Goal: Communication & Community: Share content

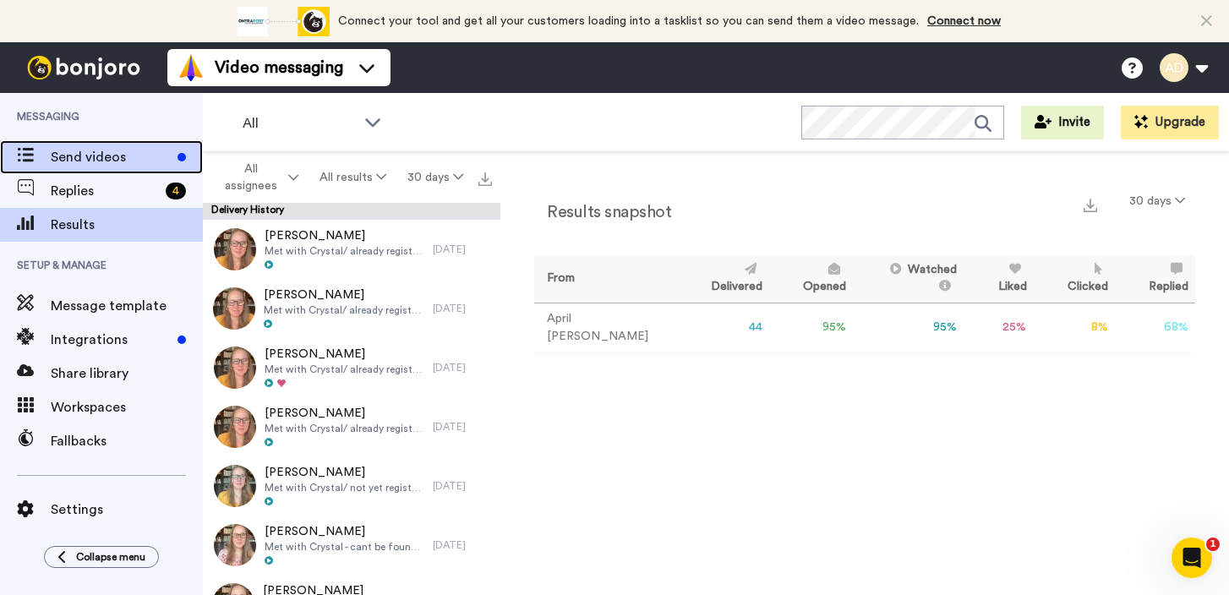
click at [110, 153] on span "Send videos" at bounding box center [111, 157] width 120 height 20
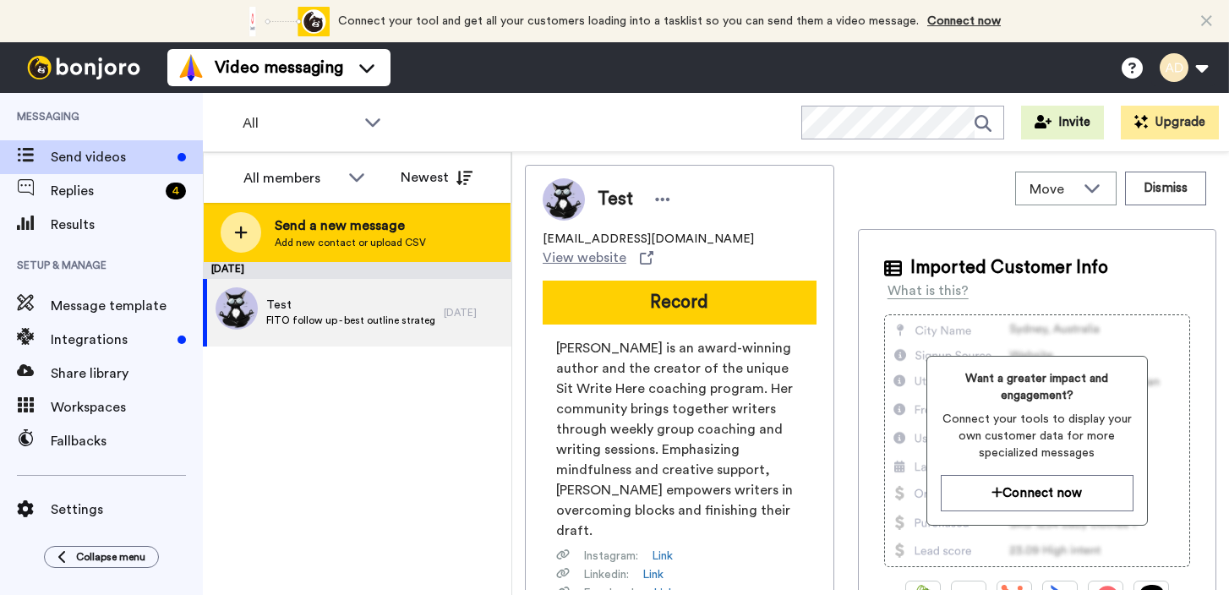
click at [388, 239] on span "Add new contact or upload CSV" at bounding box center [350, 243] width 151 height 14
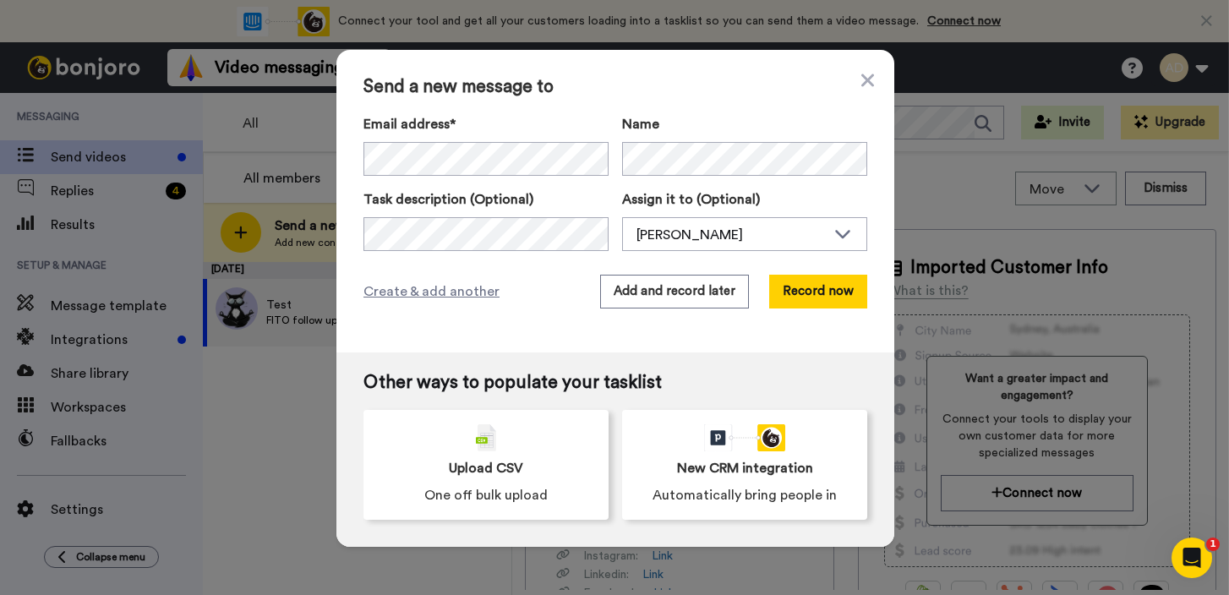
click at [528, 335] on div "Send a new message to Email address* No search result for ‘ [EMAIL_ADDRESS][DOM…" at bounding box center [615, 201] width 558 height 303
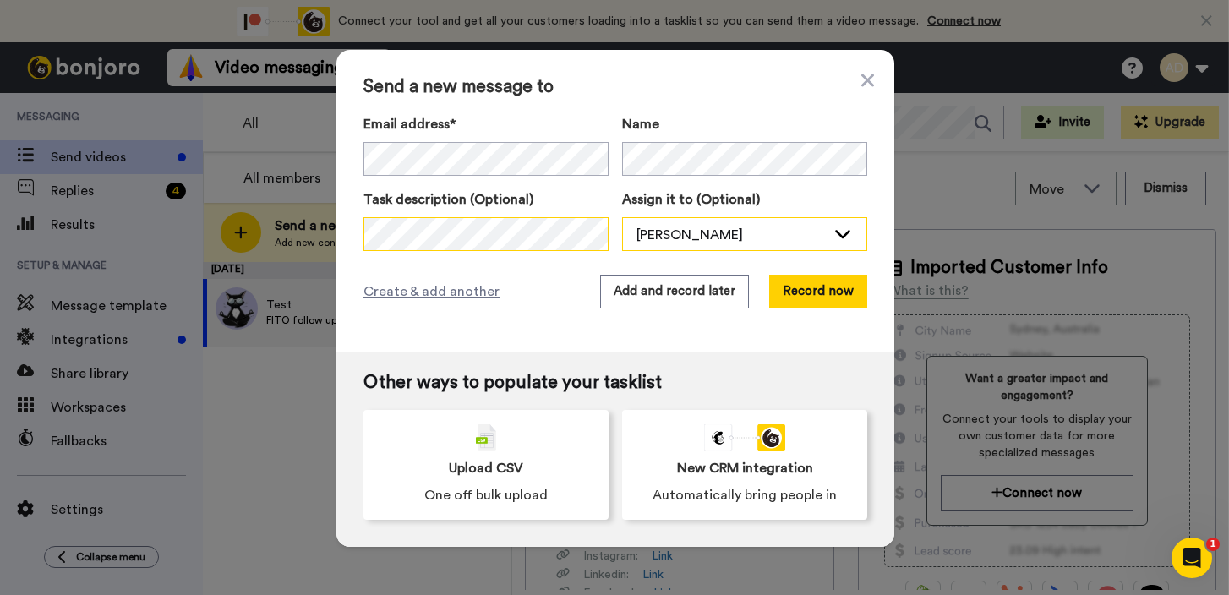
scroll to position [0, 294]
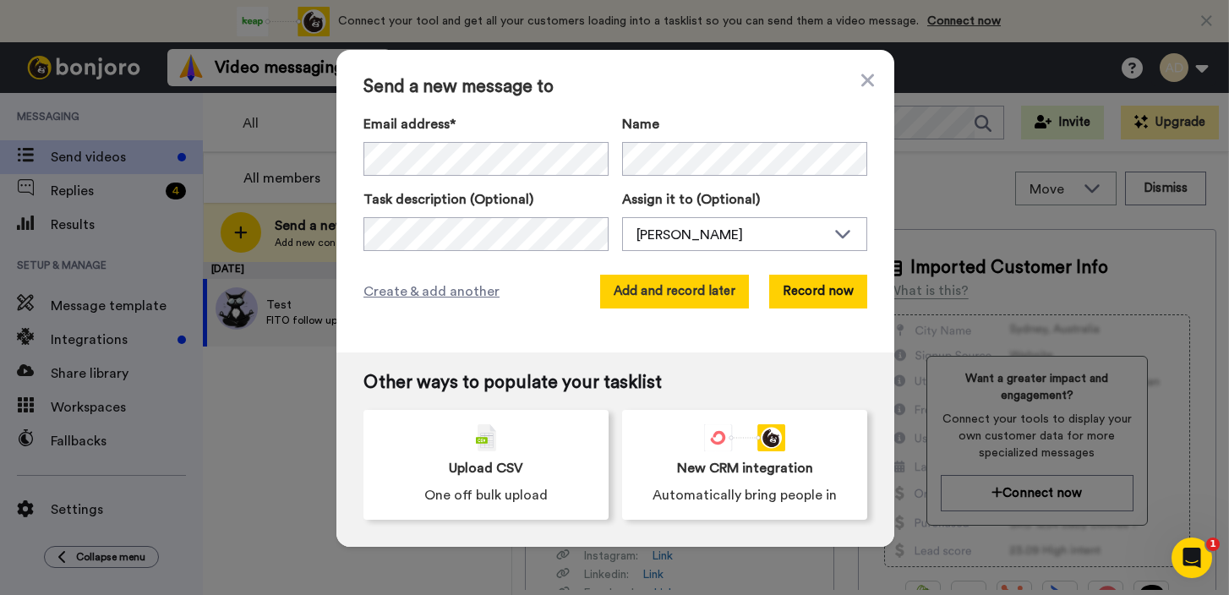
click at [681, 300] on button "Add and record later" at bounding box center [674, 292] width 149 height 34
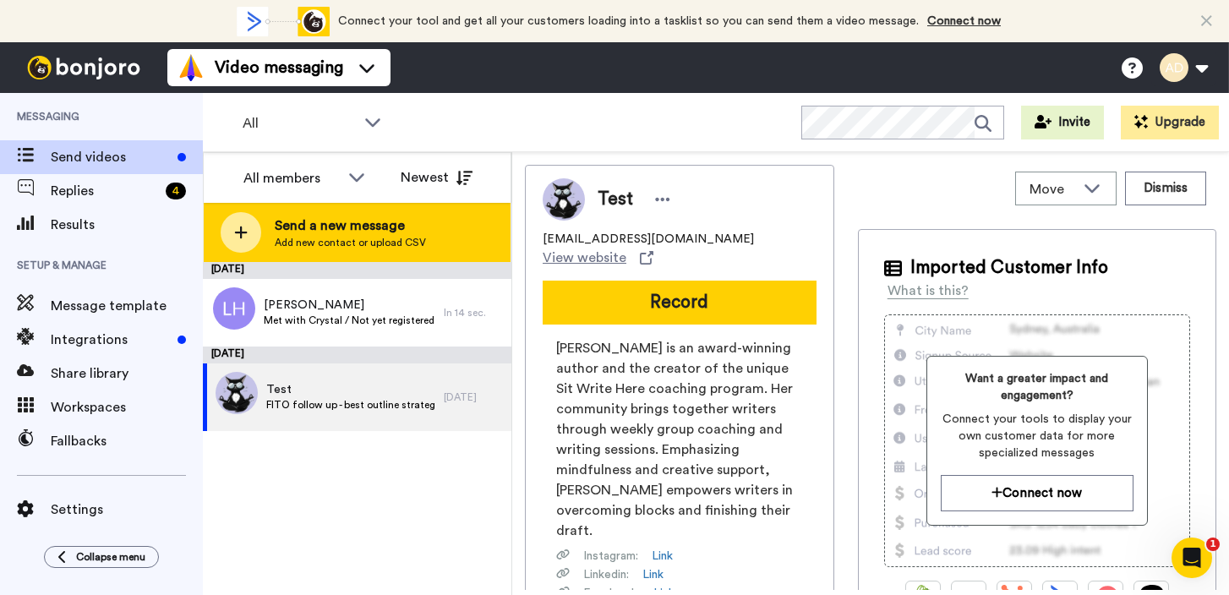
click at [363, 233] on span "Send a new message" at bounding box center [350, 226] width 151 height 20
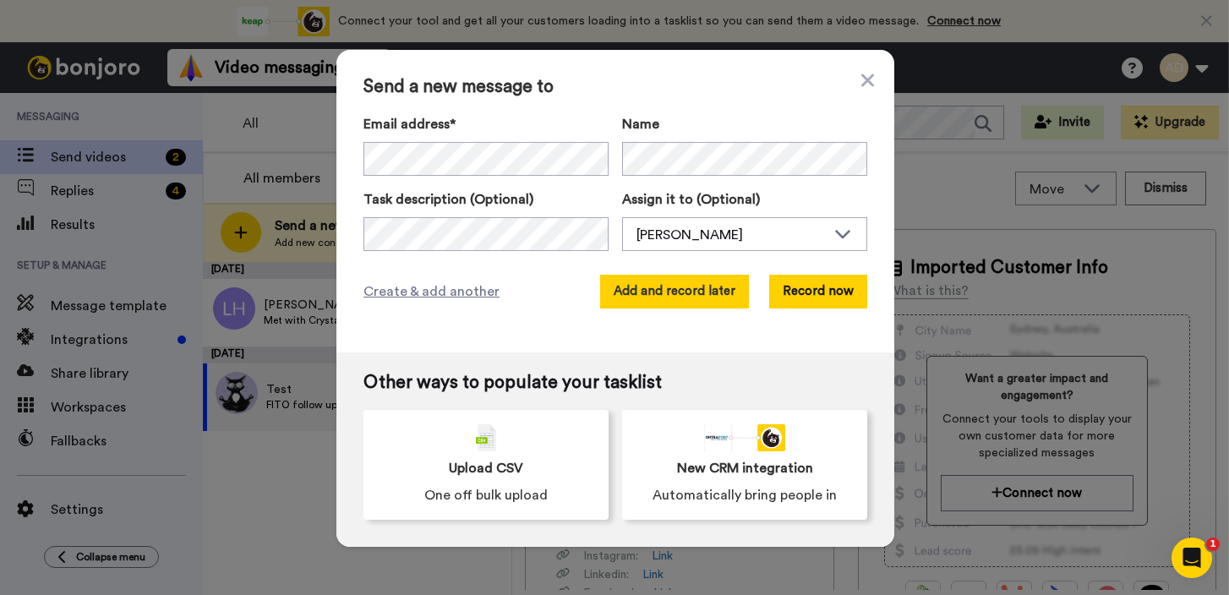
click at [652, 293] on button "Add and record later" at bounding box center [674, 292] width 149 height 34
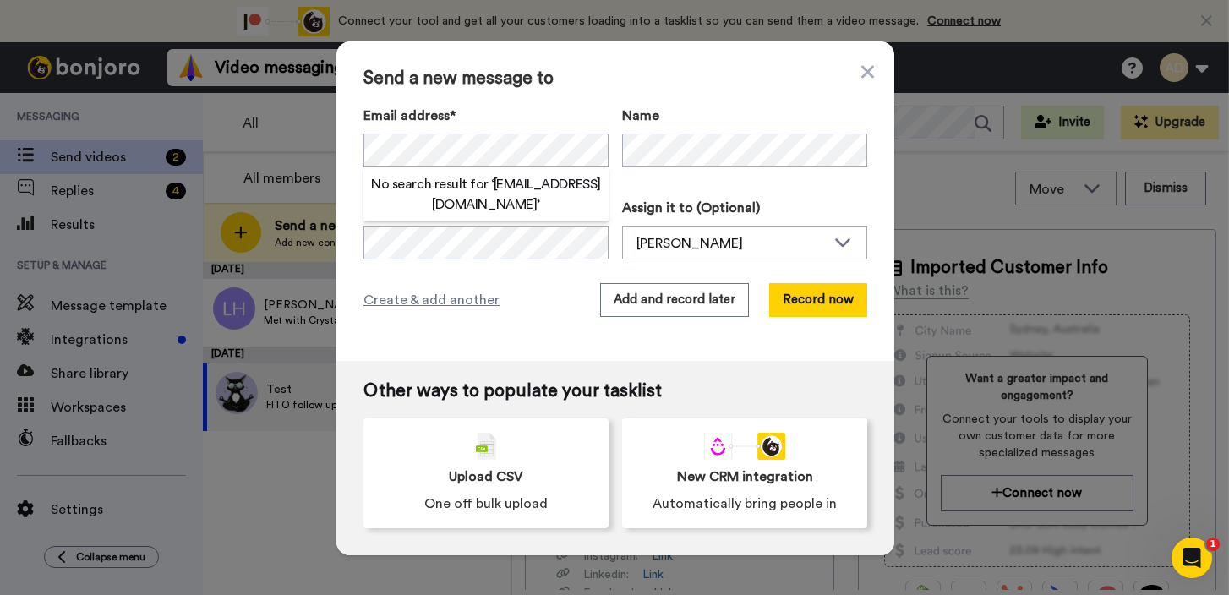
click at [632, 68] on div "Send a new message to Email address* No search result for ‘ ppg79@hotmail.com ’…" at bounding box center [615, 201] width 558 height 320
click at [681, 302] on button "Add and record later" at bounding box center [674, 300] width 149 height 34
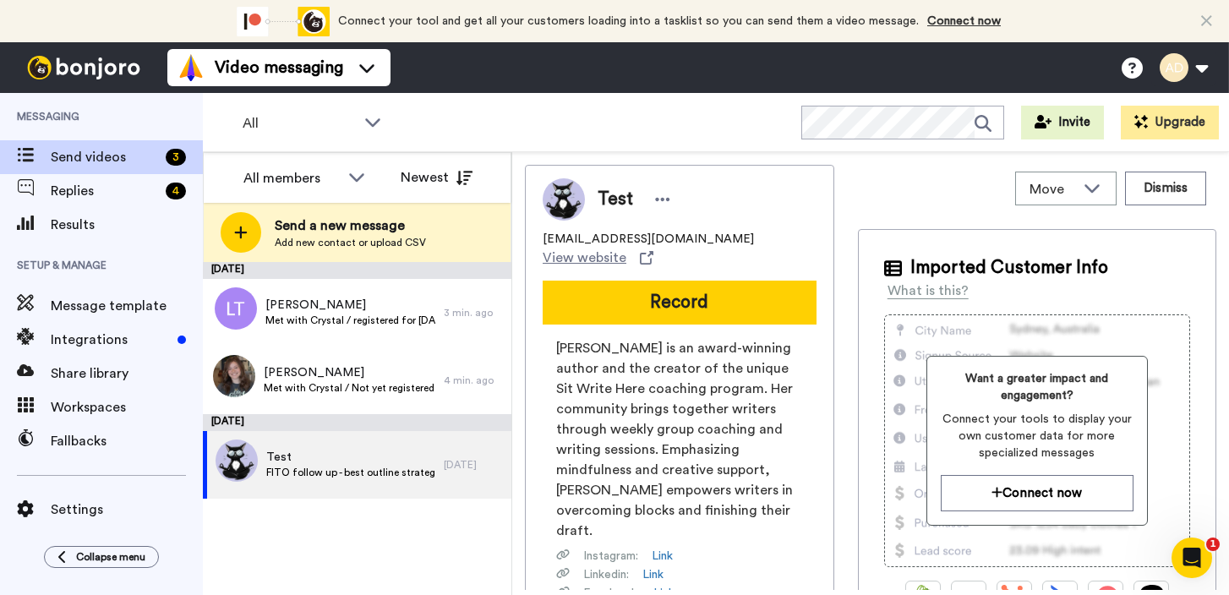
scroll to position [129, 0]
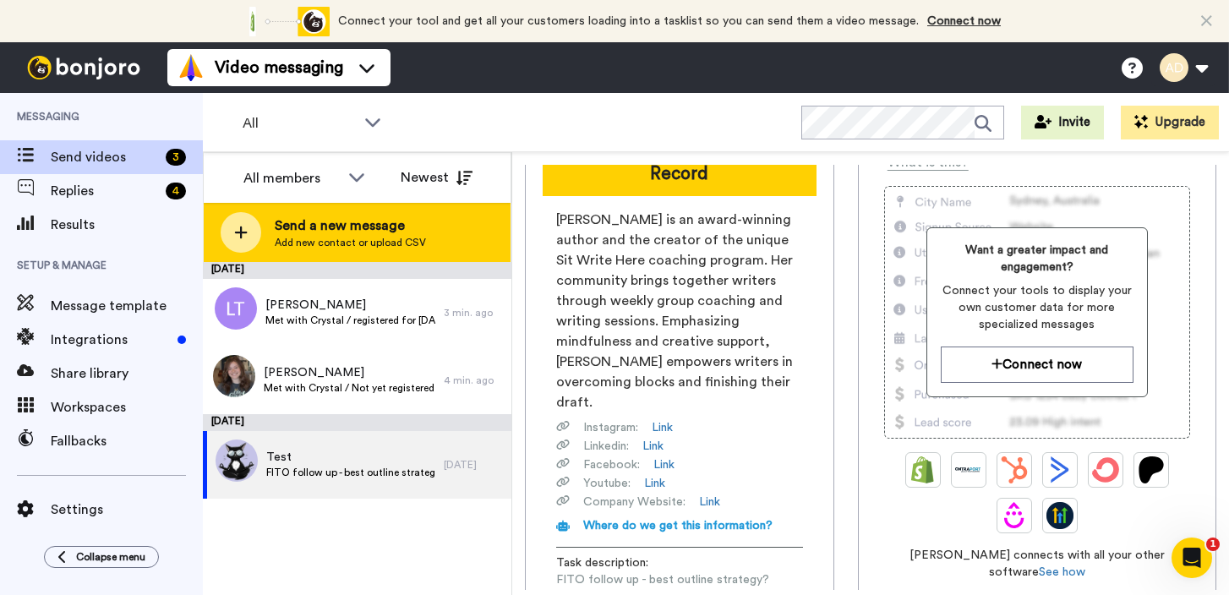
click at [326, 235] on span "Send a new message" at bounding box center [350, 226] width 151 height 20
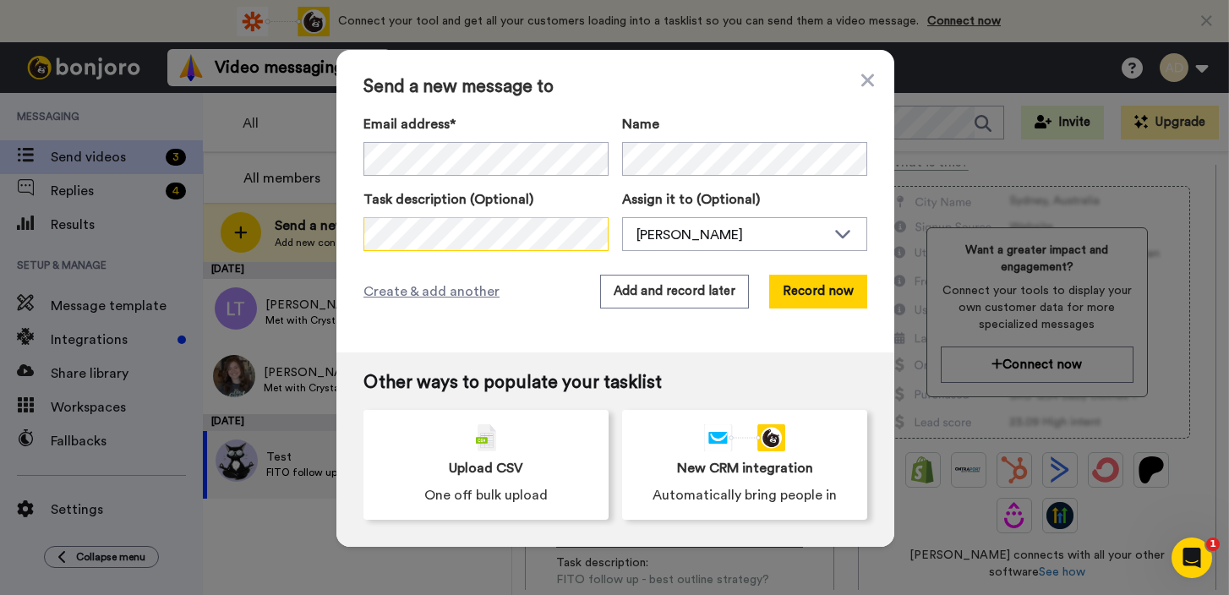
scroll to position [0, 133]
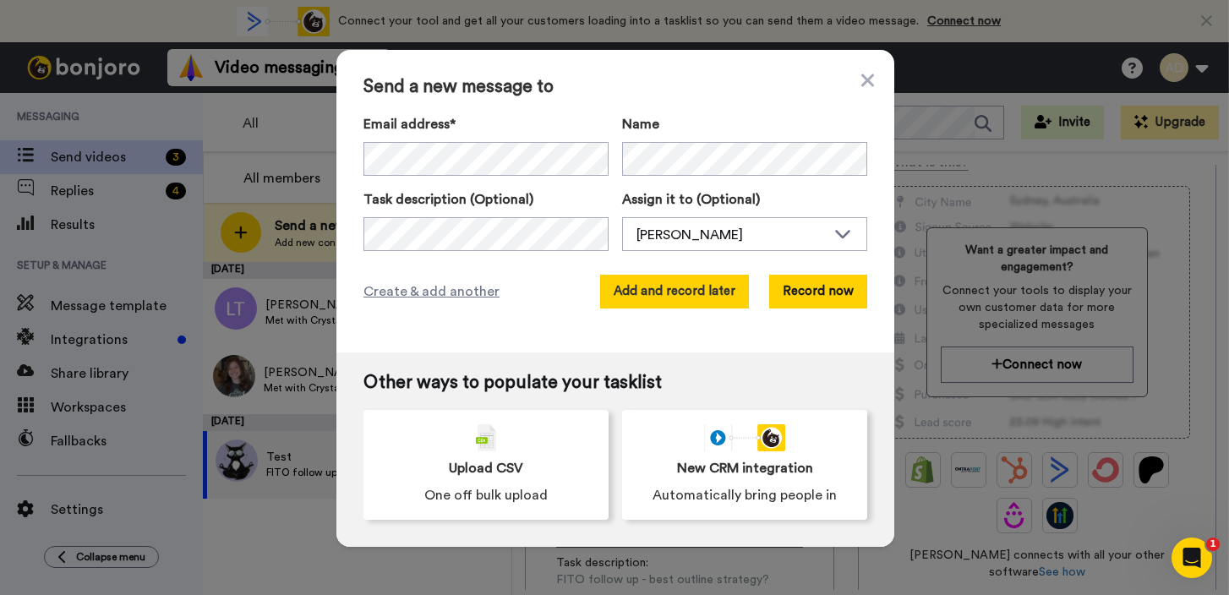
click at [665, 291] on button "Add and record later" at bounding box center [674, 292] width 149 height 34
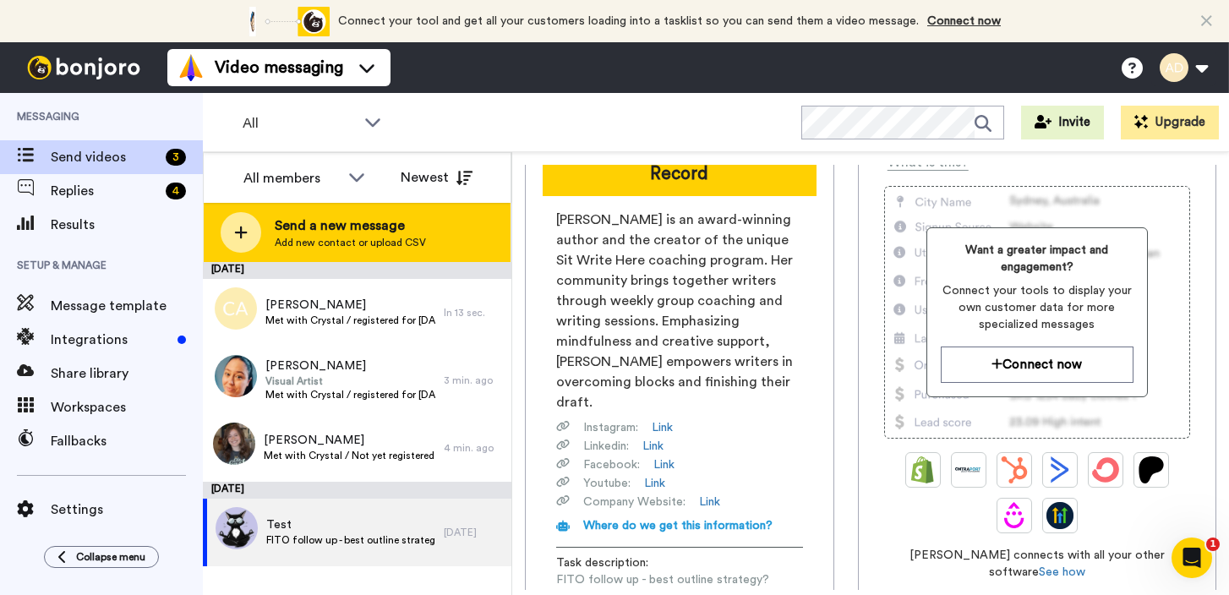
click at [340, 235] on div "Send a new message Add new contact or upload CSV" at bounding box center [350, 233] width 151 height 34
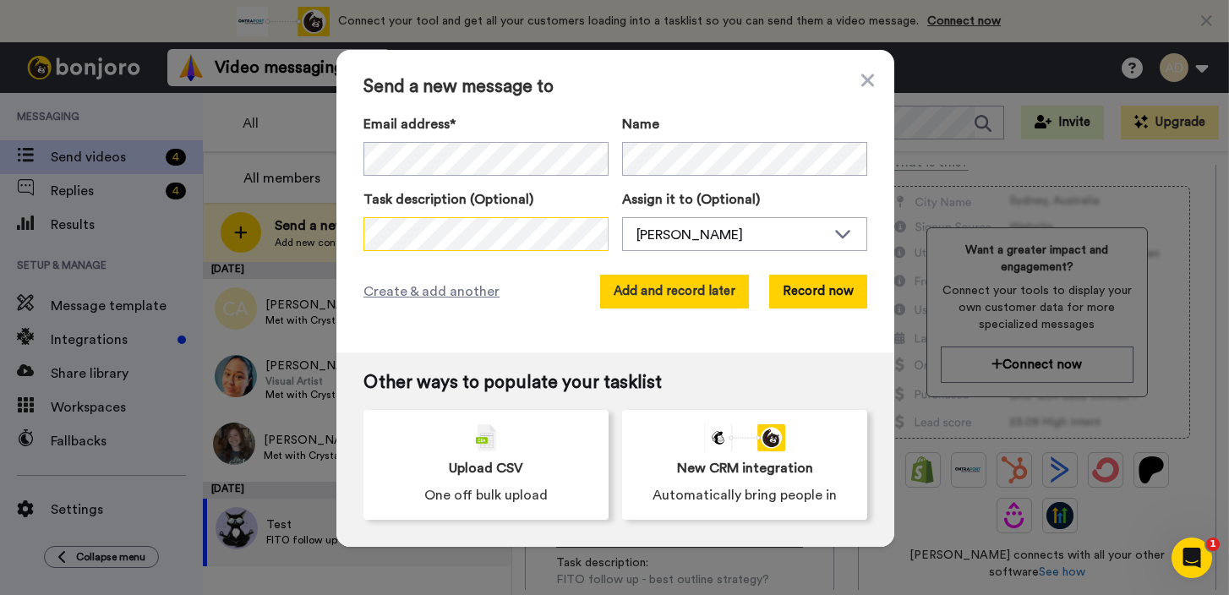
scroll to position [0, 133]
click at [652, 286] on button "Add and record later" at bounding box center [674, 292] width 149 height 34
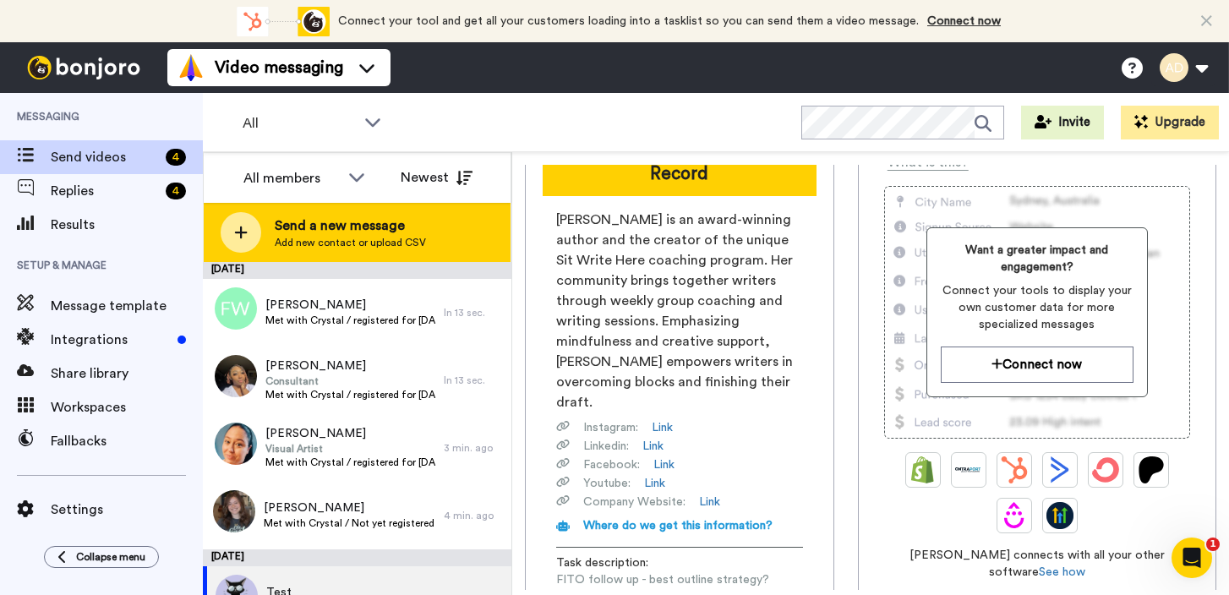
click at [380, 228] on span "Send a new message" at bounding box center [350, 226] width 151 height 20
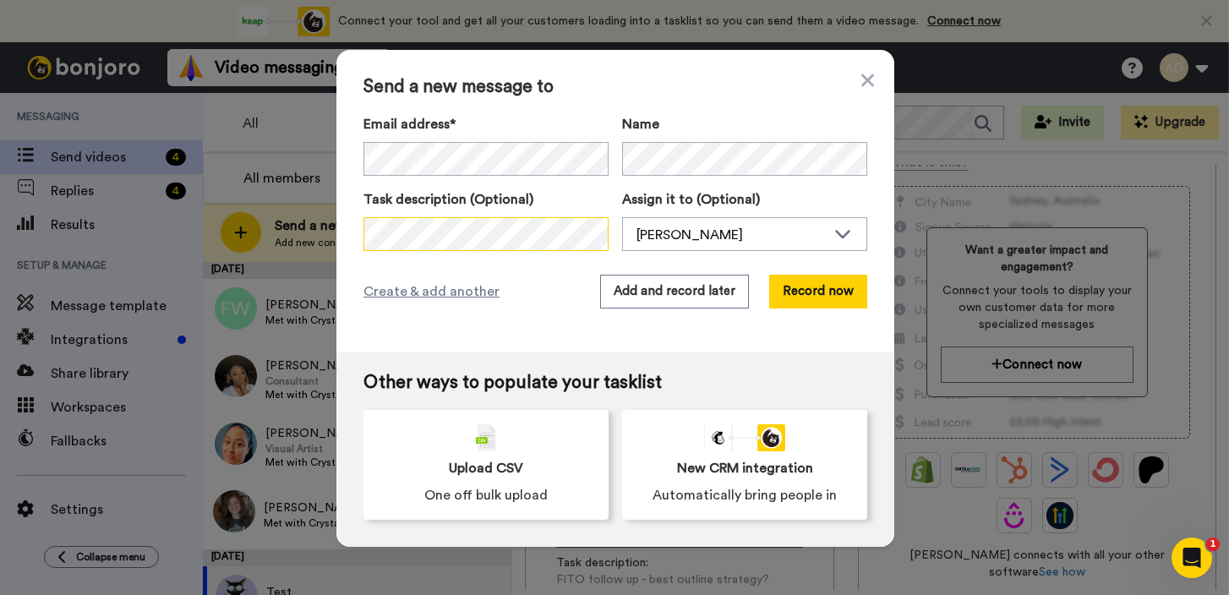
scroll to position [0, 384]
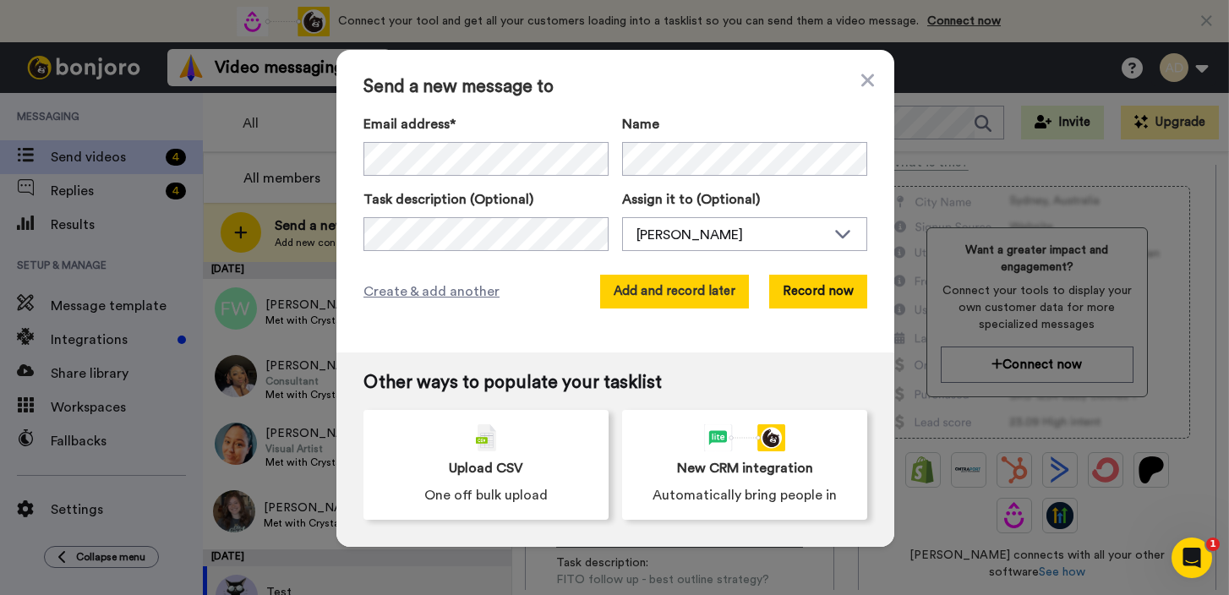
click at [692, 293] on button "Add and record later" at bounding box center [674, 292] width 149 height 34
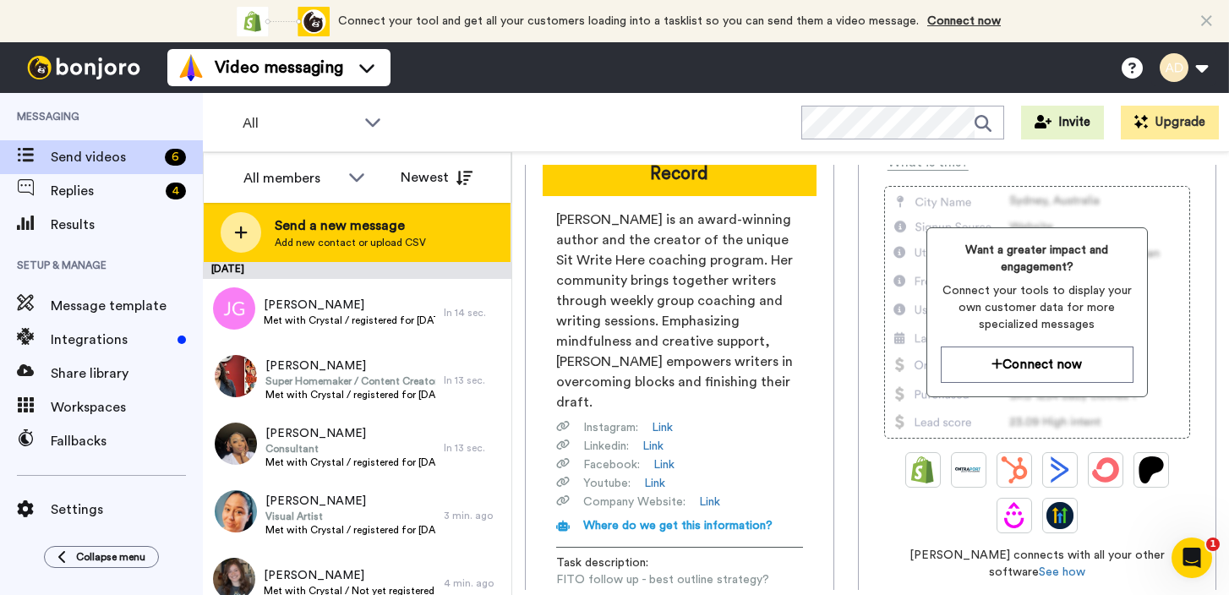
click at [355, 231] on span "Send a new message" at bounding box center [350, 226] width 151 height 20
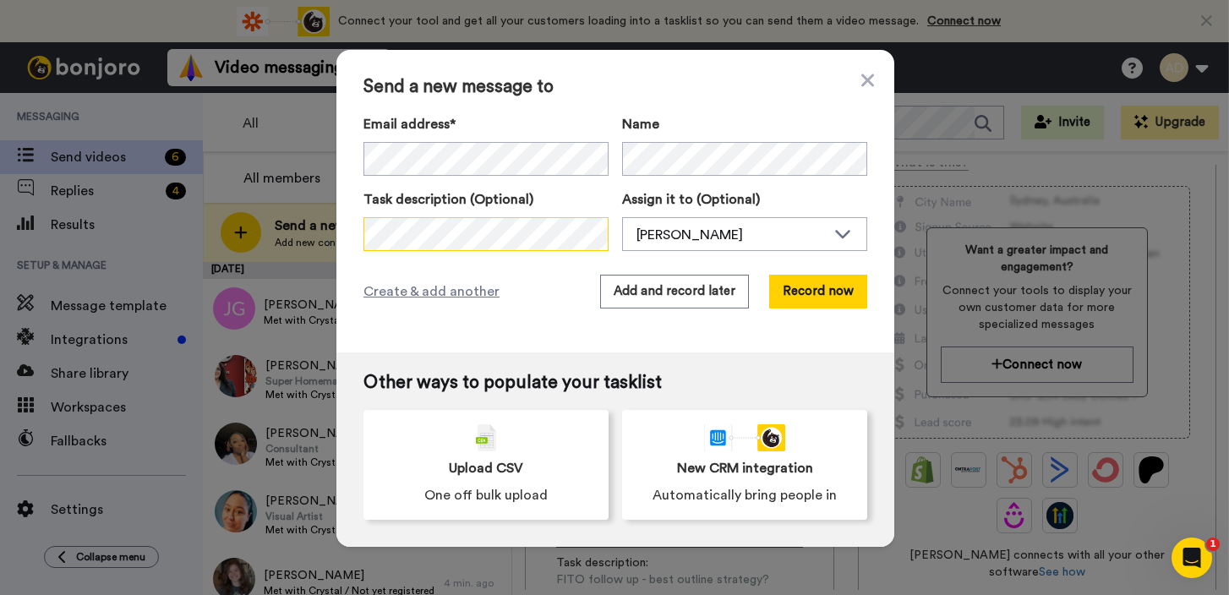
scroll to position [0, 457]
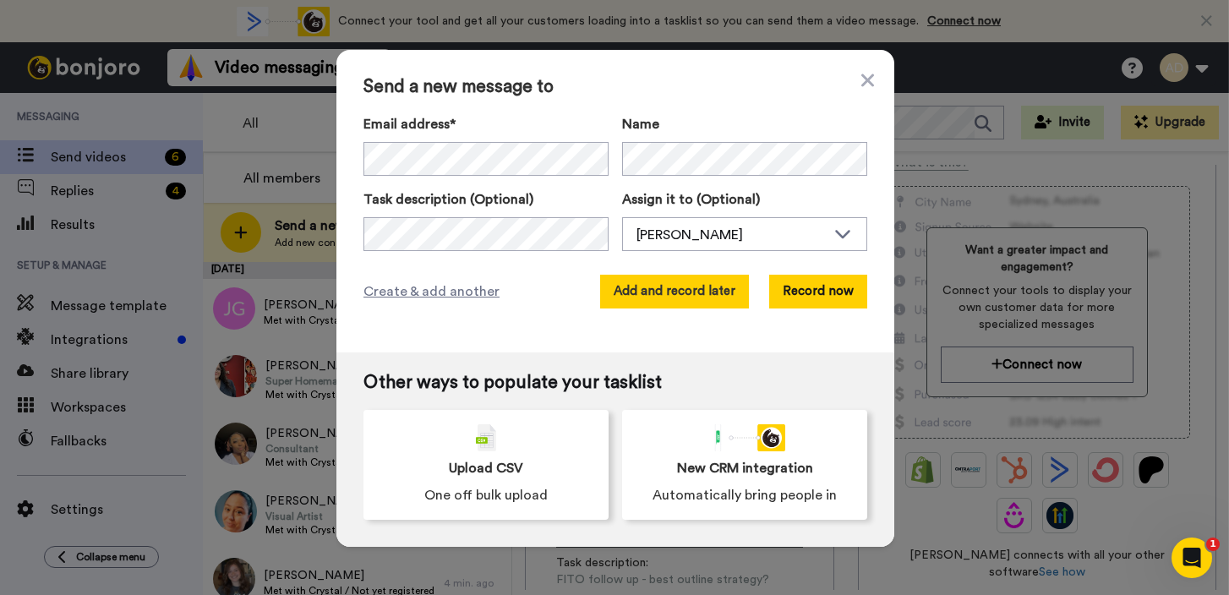
click at [686, 291] on button "Add and record later" at bounding box center [674, 292] width 149 height 34
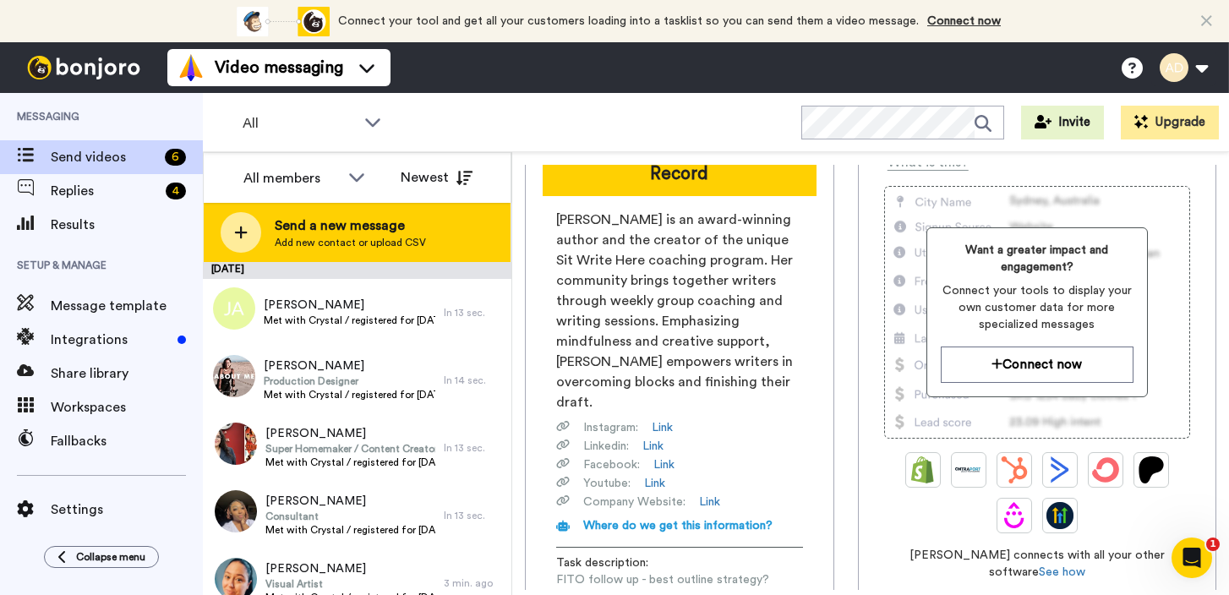
click at [390, 220] on span "Send a new message" at bounding box center [350, 226] width 151 height 20
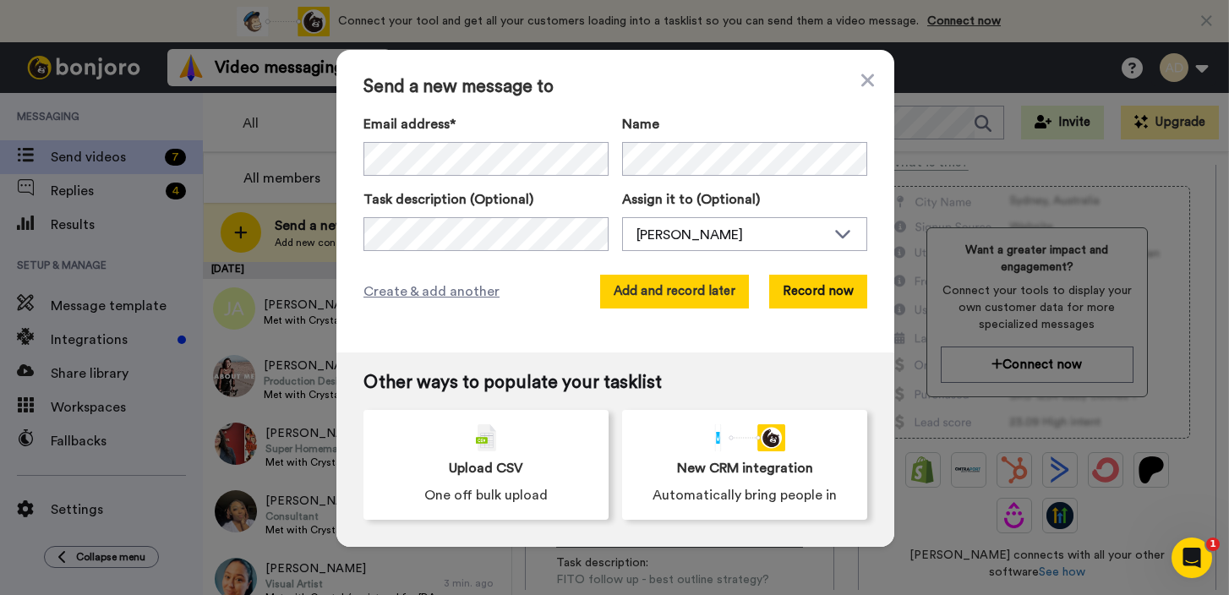
click at [691, 290] on button "Add and record later" at bounding box center [674, 292] width 149 height 34
